Goal: Complete application form: Complete application form

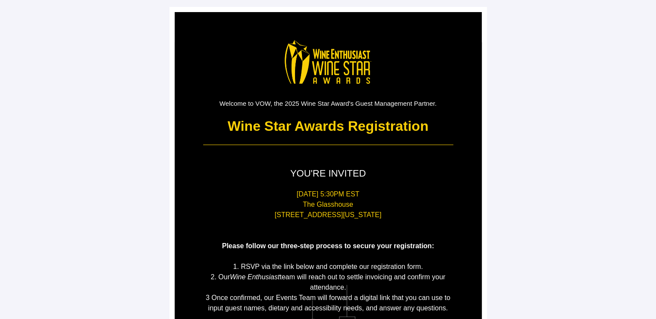
click at [530, 170] on main "Welcome to VOW, the 2025 Wine Star Award's Guest Management Partner. Wine Star …" at bounding box center [328, 239] width 656 height 479
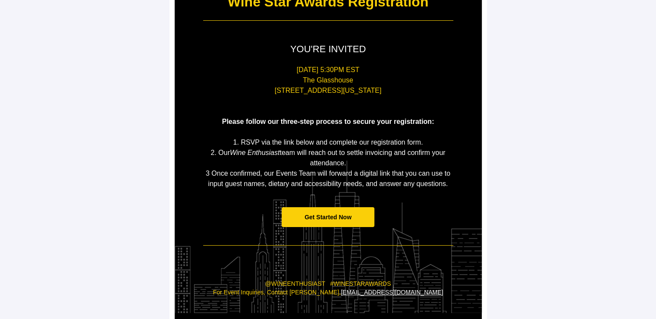
scroll to position [124, 0]
click at [326, 222] on span "Get Started Now" at bounding box center [328, 217] width 93 height 20
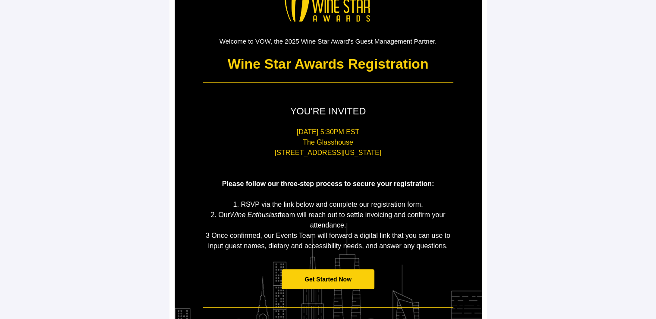
scroll to position [63, 0]
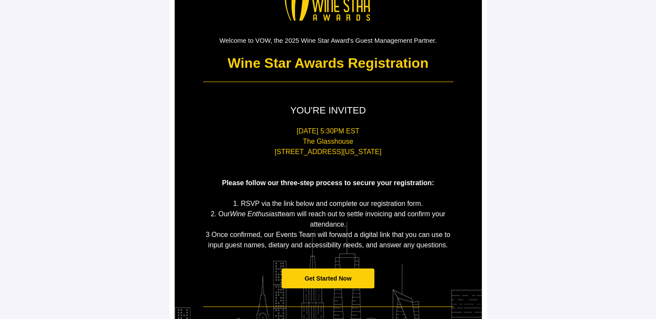
click at [325, 275] on span "Get Started Now" at bounding box center [327, 278] width 47 height 7
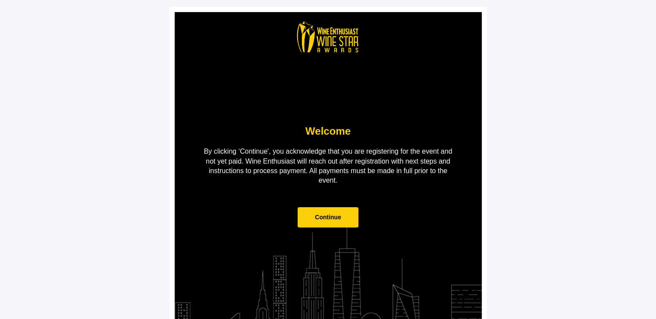
click at [323, 220] on span "Continue" at bounding box center [328, 216] width 26 height 7
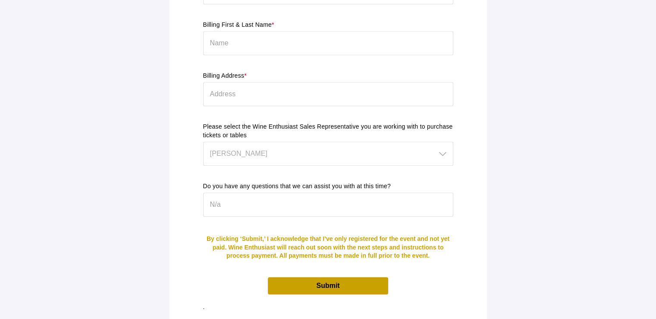
scroll to position [776, 0]
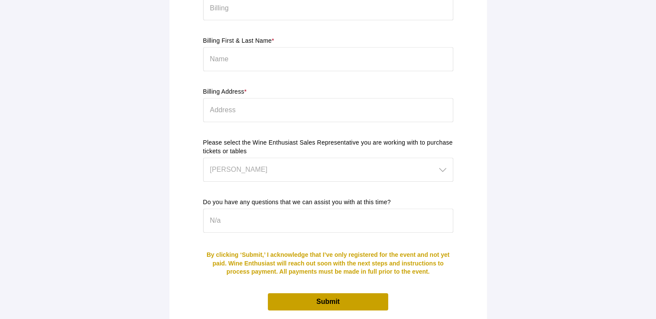
click at [344, 298] on span "Submit" at bounding box center [328, 301] width 120 height 17
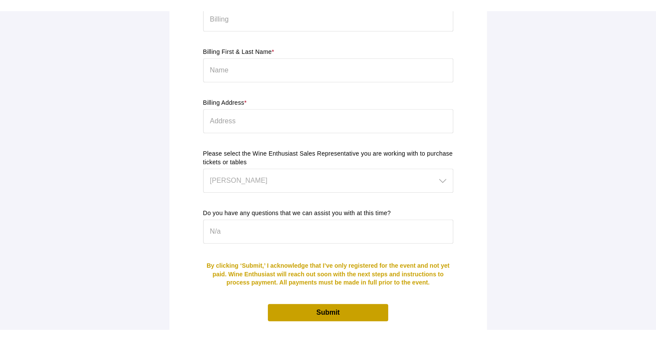
scroll to position [0, 0]
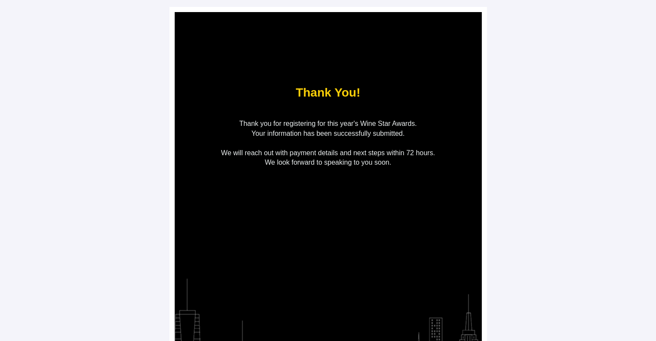
click at [575, 70] on main "Thank You! Thank you for registering for this year's Wine Star Awards. Your inf…" at bounding box center [328, 199] width 656 height 399
